Goal: Check status: Check status

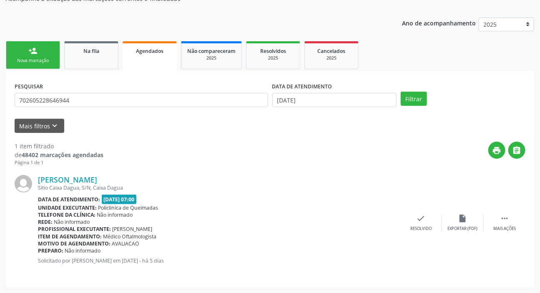
scroll to position [83, 0]
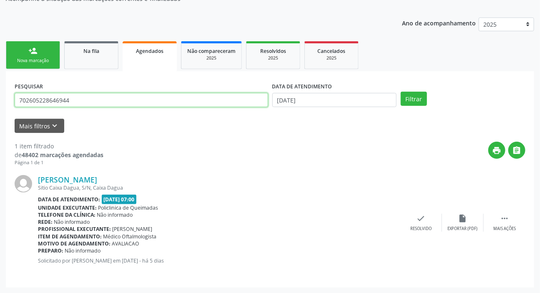
click at [81, 102] on input "702605228646944" at bounding box center [141, 100] width 253 height 14
type input "700506544280054"
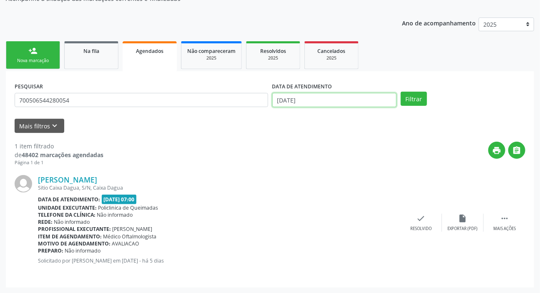
click at [298, 96] on input "[DATE]" at bounding box center [334, 100] width 125 height 14
click at [416, 90] on div "PESQUISAR 700506544280054 DATA DE ATENDIMENTO Filtrar" at bounding box center [270, 96] width 515 height 33
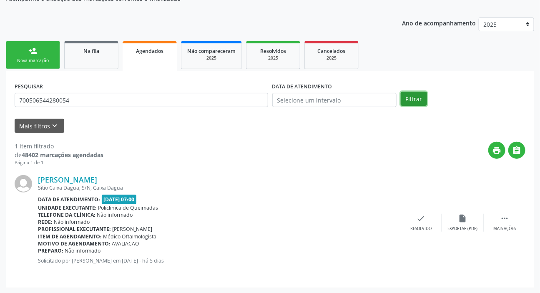
click at [414, 94] on button "Filtrar" at bounding box center [414, 99] width 26 height 14
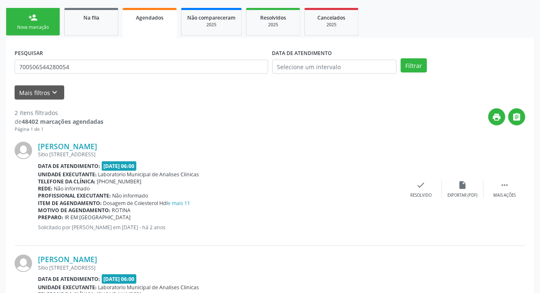
scroll to position [52, 0]
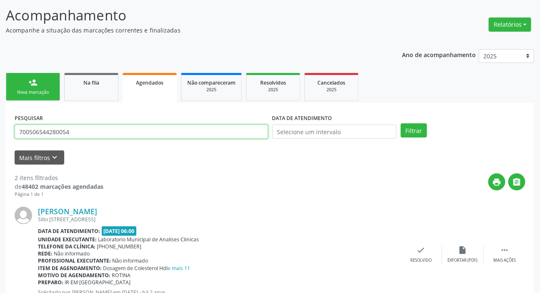
click at [85, 133] on input "700506544280054" at bounding box center [141, 132] width 253 height 14
click at [86, 134] on input "700506544280054" at bounding box center [141, 132] width 253 height 14
click at [91, 85] on span "Na fila" at bounding box center [91, 82] width 16 height 7
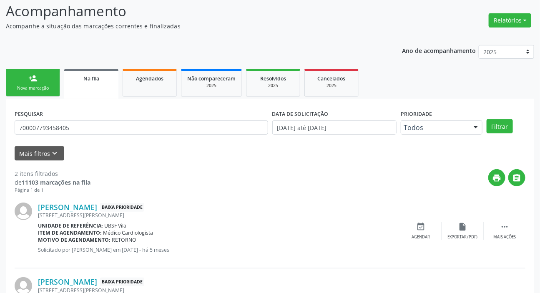
scroll to position [120, 0]
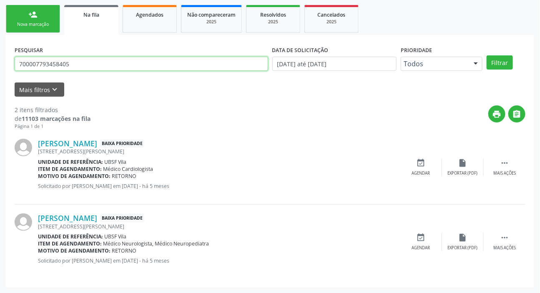
click at [158, 64] on input "700007793458405" at bounding box center [141, 64] width 253 height 14
paste input "506544280054"
click at [486, 55] on button "Filtrar" at bounding box center [499, 62] width 26 height 14
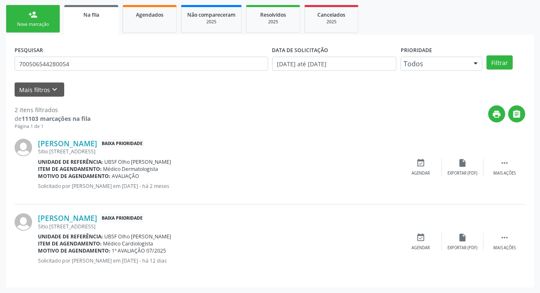
click at [162, 86] on div "Mais filtros keyboard_arrow_down" at bounding box center [270, 90] width 515 height 15
click at [134, 91] on div "Mais filtros keyboard_arrow_down" at bounding box center [270, 90] width 515 height 15
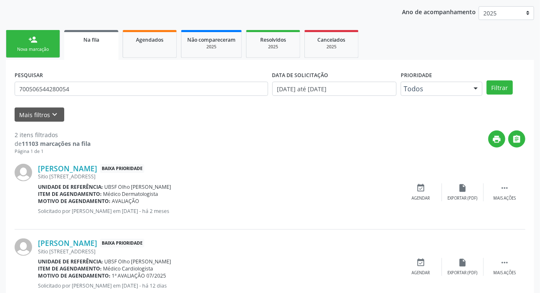
scroll to position [82, 0]
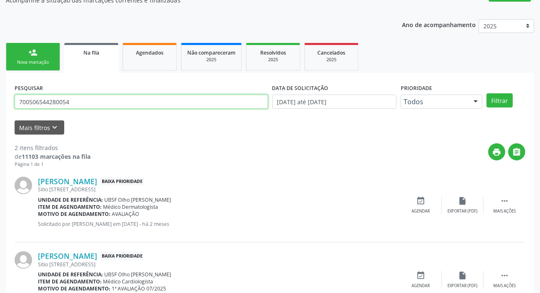
click at [199, 95] on input "700506544280054" at bounding box center [141, 102] width 253 height 14
click at [200, 97] on input "700506544280054" at bounding box center [141, 102] width 253 height 14
type input "700508961399152"
click at [486, 93] on button "Filtrar" at bounding box center [499, 100] width 26 height 14
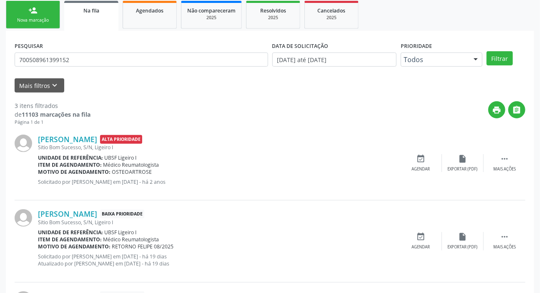
scroll to position [12, 0]
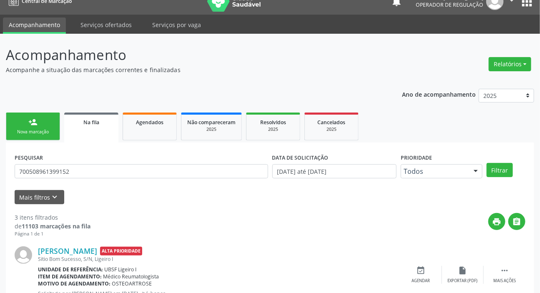
click at [528, 5] on button "apps" at bounding box center [526, 1] width 15 height 15
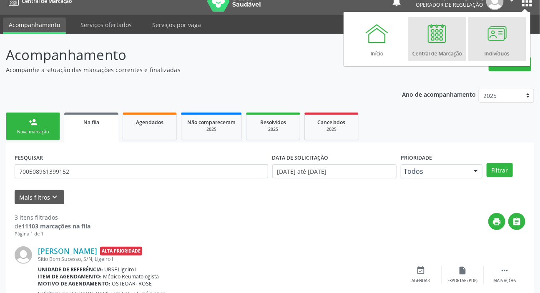
click at [499, 42] on div at bounding box center [496, 33] width 25 height 25
